Goal: Navigation & Orientation: Find specific page/section

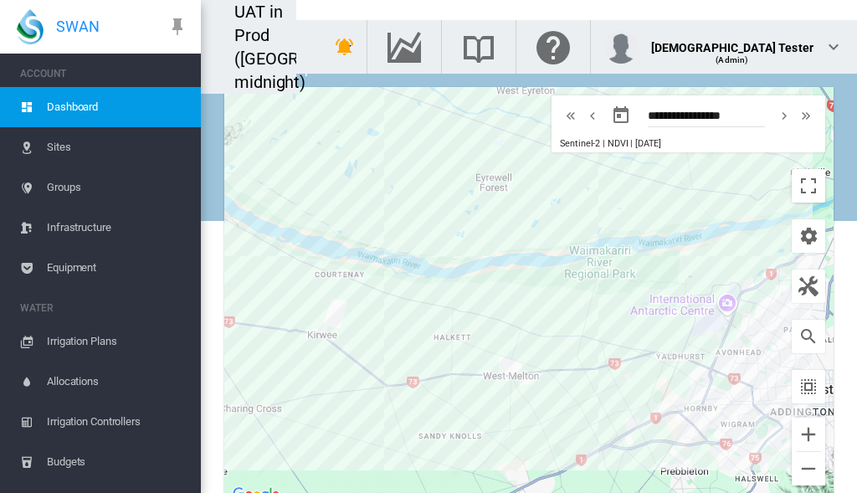
click at [94, 188] on span "Groups" at bounding box center [117, 187] width 141 height 40
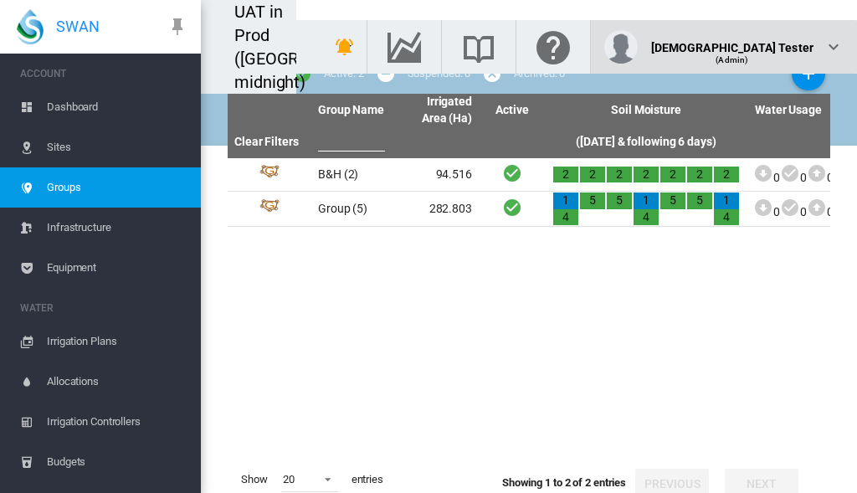
click at [774, 45] on div "(Admin)" at bounding box center [732, 53] width 163 height 17
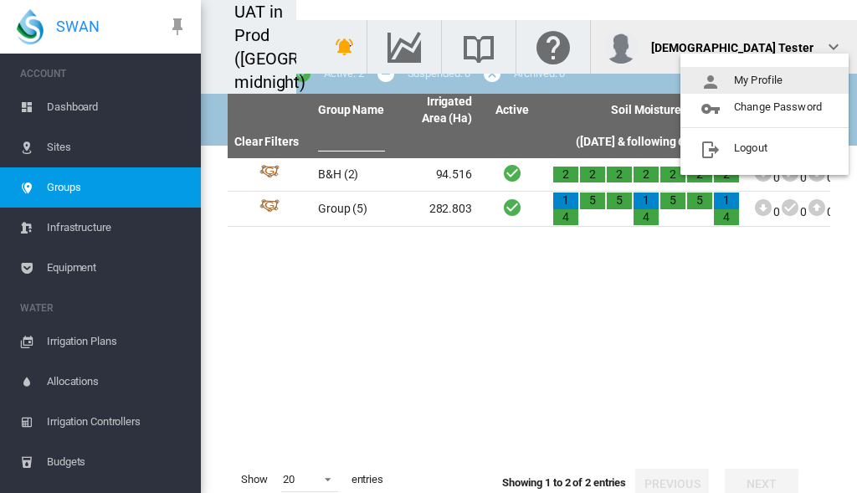
click at [765, 80] on button "My Profile" at bounding box center [765, 80] width 168 height 27
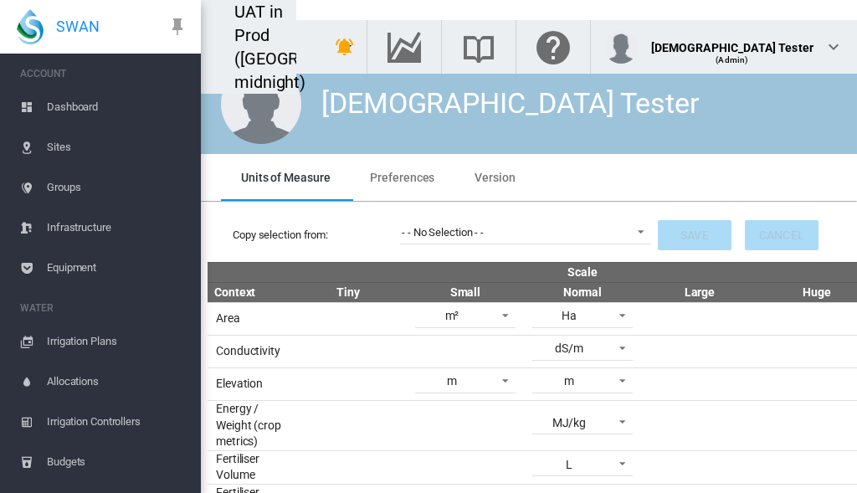
click at [400, 177] on span "Preferences" at bounding box center [402, 177] width 64 height 13
